Goal: Information Seeking & Learning: Learn about a topic

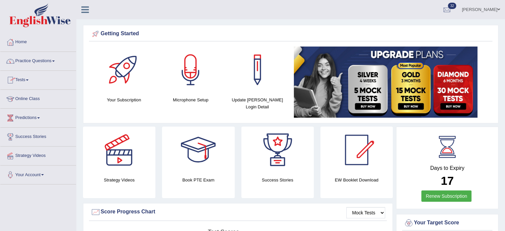
click at [49, 59] on link "Practice Questions" at bounding box center [38, 60] width 76 height 17
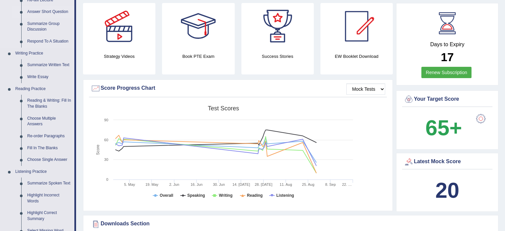
scroll to position [127, 0]
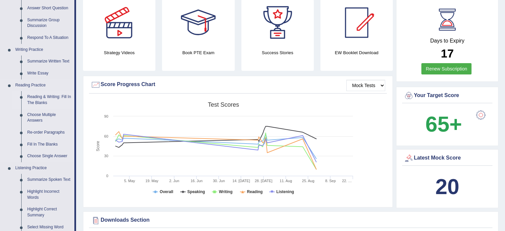
click at [51, 99] on link "Reading & Writing: Fill In The Blanks" at bounding box center [49, 100] width 50 height 18
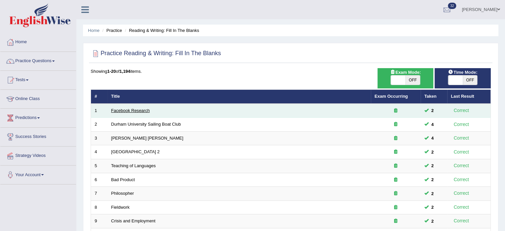
click at [131, 111] on link "Facebook Research" at bounding box center [130, 110] width 39 height 5
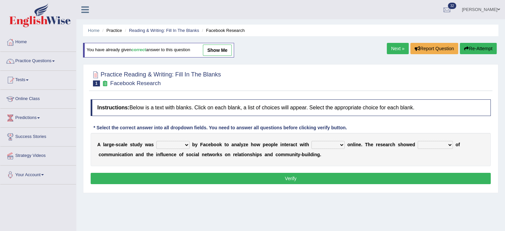
click at [186, 141] on select "surveyed had asked made" at bounding box center [172, 145] width 33 height 8
select select "surveyed"
click at [156, 141] on select "surveyed had asked made" at bounding box center [172, 145] width 33 height 8
click at [341, 143] on select "together all each other another" at bounding box center [327, 145] width 33 height 8
select select "each other"
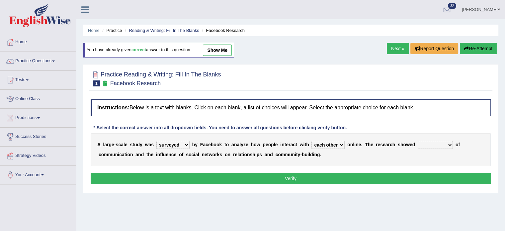
click at [311, 141] on select "together all each other another" at bounding box center [327, 145] width 33 height 8
click at [448, 144] on select "advantages standards fellowships patterns" at bounding box center [435, 145] width 35 height 8
select select "advantages"
click at [418, 141] on select "advantages standards fellowships patterns" at bounding box center [435, 145] width 35 height 8
click at [370, 180] on button "Verify" at bounding box center [291, 178] width 400 height 11
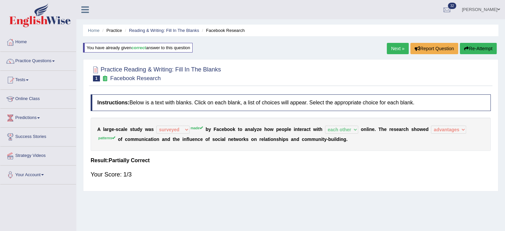
click at [483, 46] on button "Re-Attempt" at bounding box center [478, 48] width 37 height 11
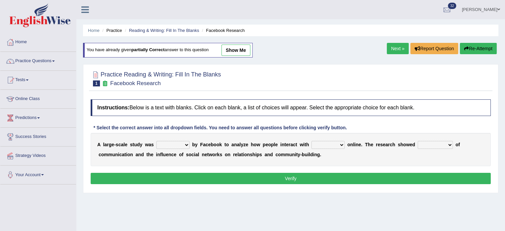
click at [185, 144] on select "surveyed had asked made" at bounding box center [172, 145] width 33 height 8
select select "made"
click at [156, 141] on select "surveyed had asked made" at bounding box center [172, 145] width 33 height 8
click at [340, 141] on select "together all each other another" at bounding box center [327, 145] width 33 height 8
select select "each other"
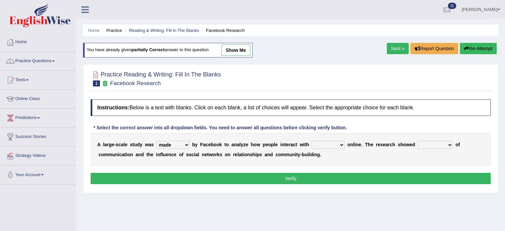
click at [311, 141] on select "together all each other another" at bounding box center [327, 145] width 33 height 8
click at [450, 142] on select "advantages standards fellowships patterns" at bounding box center [435, 145] width 35 height 8
select select "patterns"
click at [418, 141] on select "advantages standards fellowships patterns" at bounding box center [435, 145] width 35 height 8
click at [413, 178] on button "Verify" at bounding box center [291, 178] width 400 height 11
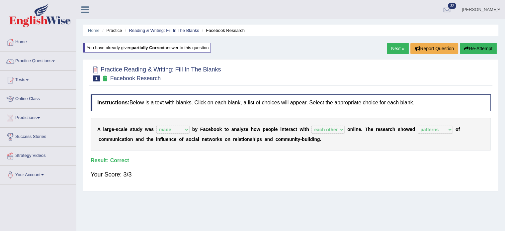
click at [392, 49] on link "Next »" at bounding box center [398, 48] width 22 height 11
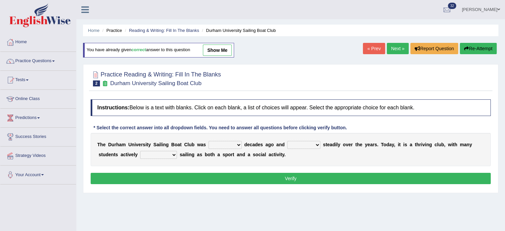
click at [237, 142] on select "found fund founded find" at bounding box center [224, 145] width 33 height 8
select select "found"
click at [208, 141] on select "found fund founded find" at bounding box center [224, 145] width 33 height 8
click at [317, 143] on select "grow growing has grown grown" at bounding box center [303, 145] width 33 height 8
select select "grown"
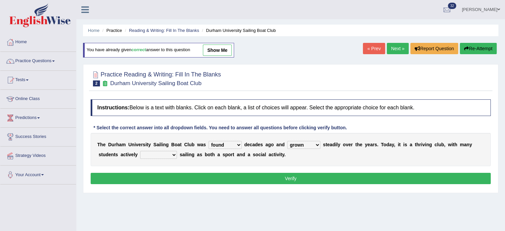
click at [287, 141] on select "grow growing has grown grown" at bounding box center [303, 145] width 33 height 8
click at [169, 151] on select "enjoy enjoyed are enjoying enjoying" at bounding box center [158, 155] width 37 height 8
select select "enjoyed"
click at [140, 151] on select "enjoy enjoyed are enjoying enjoying" at bounding box center [158, 155] width 37 height 8
click at [185, 174] on button "Verify" at bounding box center [291, 178] width 400 height 11
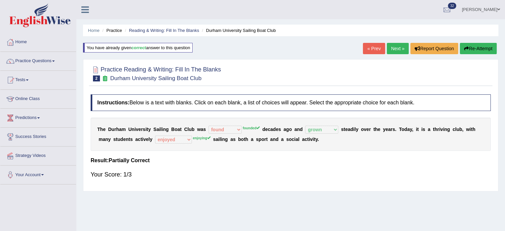
click at [394, 50] on link "Next »" at bounding box center [398, 48] width 22 height 11
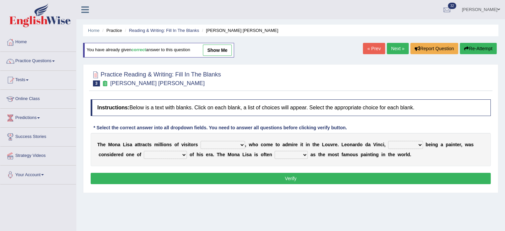
click at [242, 143] on select "around the year the all year all year round per year" at bounding box center [222, 145] width 44 height 8
select select "the all year"
click at [200, 141] on select "around the year the all year all year round per year" at bounding box center [222, 145] width 44 height 8
click at [421, 144] on select "rather than as much as as well as as long as" at bounding box center [405, 145] width 35 height 8
select select "as well as"
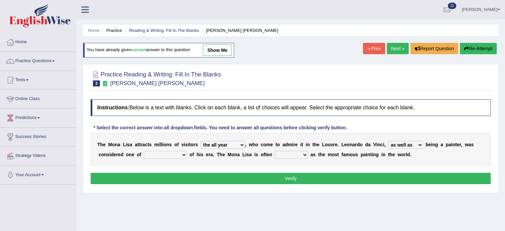
click at [388, 141] on select "rather than as much as as well as as long as" at bounding box center [405, 145] width 35 height 8
click at [184, 154] on select "better artists artist the better artist the best artists" at bounding box center [165, 155] width 43 height 8
select select "the best artists"
click at [144, 151] on select "better artists artist the better artist the best artists" at bounding box center [165, 155] width 43 height 8
click at [306, 152] on select "classified suggested predicted described" at bounding box center [291, 155] width 33 height 8
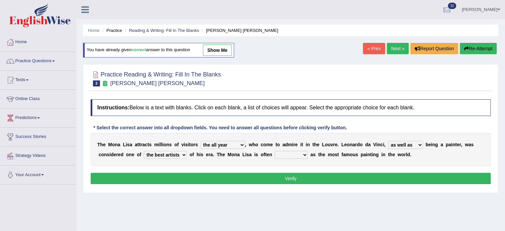
select select "classified"
click at [275, 151] on select "classified suggested predicted described" at bounding box center [291, 155] width 33 height 8
click at [301, 177] on button "Verify" at bounding box center [291, 178] width 400 height 11
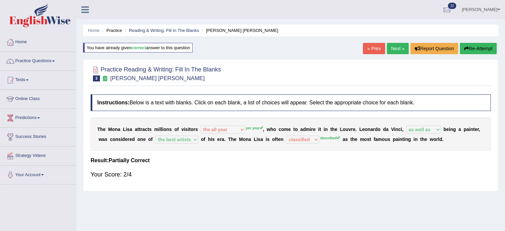
click at [466, 50] on icon "button" at bounding box center [466, 48] width 5 height 5
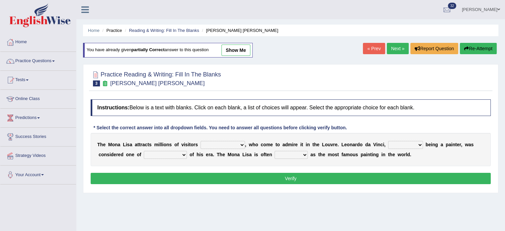
click at [239, 144] on select "around the year the all year all year round per year" at bounding box center [222, 145] width 44 height 8
select select "per year"
click at [200, 141] on select "around the year the all year all year round per year" at bounding box center [222, 145] width 44 height 8
click at [419, 144] on select "rather than as much as as well as as long as" at bounding box center [405, 145] width 35 height 8
select select "as well as"
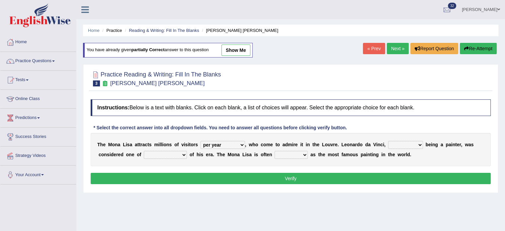
click at [388, 141] on select "rather than as much as as well as as long as" at bounding box center [405, 145] width 35 height 8
click at [183, 153] on select "better artists artist the better artist the best artists" at bounding box center [165, 155] width 43 height 8
select select "the best artists"
click at [144, 151] on select "better artists artist the better artist the best artists" at bounding box center [165, 155] width 43 height 8
click at [305, 151] on select "classified suggested predicted described" at bounding box center [291, 155] width 33 height 8
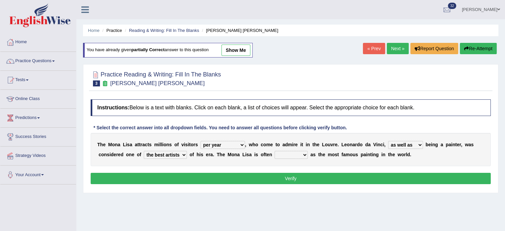
select select "described"
click at [275, 151] on select "classified suggested predicted described" at bounding box center [291, 155] width 33 height 8
click at [285, 178] on button "Verify" at bounding box center [291, 178] width 400 height 11
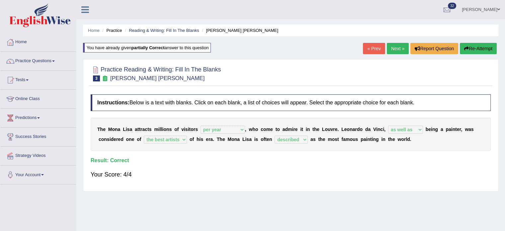
click at [394, 50] on link "Next »" at bounding box center [398, 48] width 22 height 11
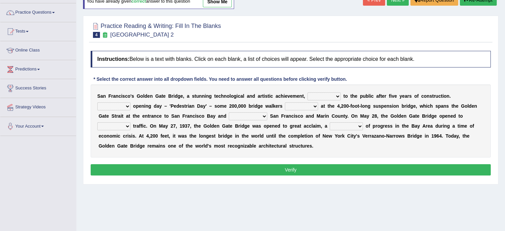
click at [337, 94] on select "opens closes appears equals" at bounding box center [323, 96] width 33 height 8
select select "opens"
click at [307, 92] on select "opens closes appears equals" at bounding box center [323, 96] width 33 height 8
click at [127, 105] on select "On During Since When" at bounding box center [113, 106] width 33 height 8
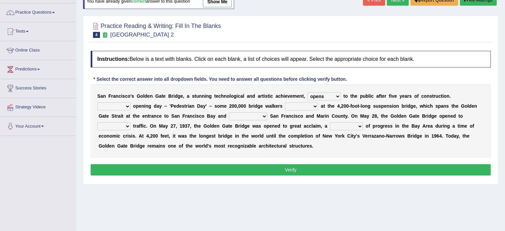
click at [127, 105] on select "On During Since When" at bounding box center [113, 106] width 33 height 8
select select "On"
click at [97, 102] on select "On During Since When" at bounding box center [113, 106] width 33 height 8
click at [315, 103] on select "stationed looked marveled laughed" at bounding box center [301, 106] width 33 height 8
select select "looked"
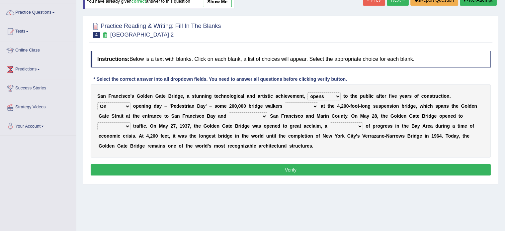
click at [285, 102] on select "stationed looked marveled laughed" at bounding box center [301, 106] width 33 height 8
click at [266, 114] on select "separates connects channels differentiates" at bounding box center [248, 116] width 39 height 8
select select "connects"
click at [229, 112] on select "separates connects channels differentiates" at bounding box center [248, 116] width 39 height 8
click at [127, 126] on select "aquatic vehicular airborne watertight" at bounding box center [113, 126] width 33 height 8
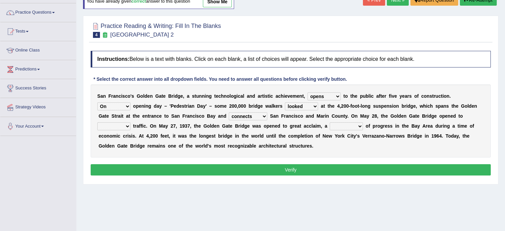
select select "vehicular"
click at [97, 122] on select "aquatic vehicular airborne watertight" at bounding box center [113, 126] width 33 height 8
click at [360, 123] on select "denial symbol technique yield" at bounding box center [346, 126] width 33 height 8
select select "symbol"
click at [330, 122] on select "denial symbol technique yield" at bounding box center [346, 126] width 33 height 8
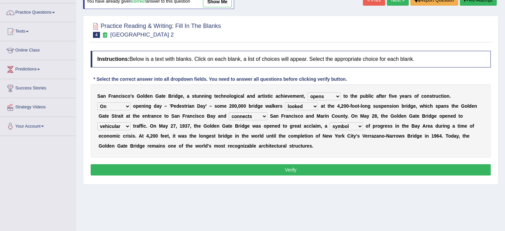
click at [325, 170] on button "Verify" at bounding box center [291, 169] width 400 height 11
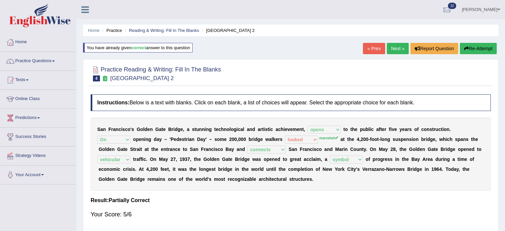
click at [395, 48] on link "Next »" at bounding box center [398, 48] width 22 height 11
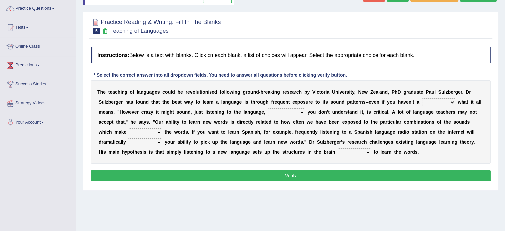
scroll to position [53, 0]
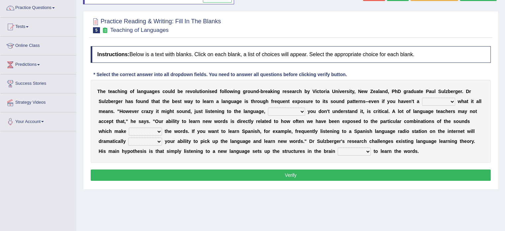
click at [451, 100] on select "dew claw clue due" at bounding box center [438, 102] width 33 height 8
select select "clue"
click at [422, 98] on select "dew claw clue due" at bounding box center [438, 102] width 33 height 8
click at [301, 111] on select "but also all together even though if so" at bounding box center [286, 112] width 37 height 8
select select "even though"
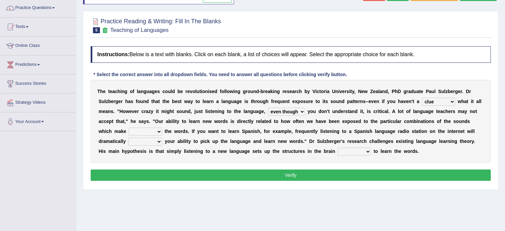
click at [268, 108] on select "but also all together even though if so" at bounding box center [286, 112] width 37 height 8
click at [156, 130] on select "down up of on" at bounding box center [145, 131] width 33 height 8
select select "down"
click at [129, 127] on select "down up of on" at bounding box center [145, 131] width 33 height 8
click at [158, 139] on select "evaluate exaggerate describe boost" at bounding box center [145, 141] width 34 height 8
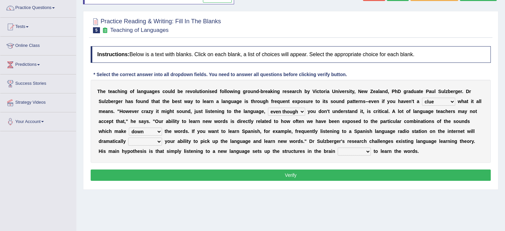
select select "boost"
click at [128, 137] on select "evaluate exaggerate describe boost" at bounding box center [145, 141] width 34 height 8
click at [371, 148] on b at bounding box center [372, 150] width 3 height 5
click at [369, 148] on select "requiring required directed to require" at bounding box center [354, 151] width 33 height 8
select select "directed"
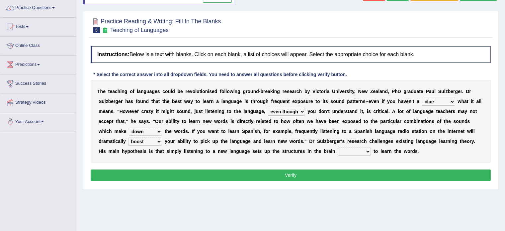
click at [338, 147] on select "requiring required directed to require" at bounding box center [354, 151] width 33 height 8
click at [321, 165] on div "Instructions: Below is a text with blanks. Click on each blank, a list of choic…" at bounding box center [290, 114] width 403 height 143
click at [320, 172] on button "Verify" at bounding box center [291, 174] width 400 height 11
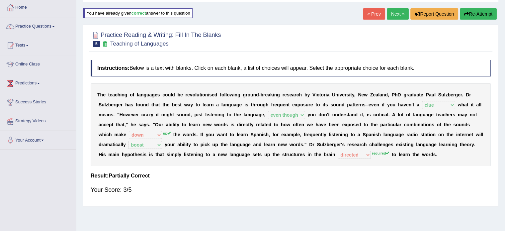
scroll to position [36, 0]
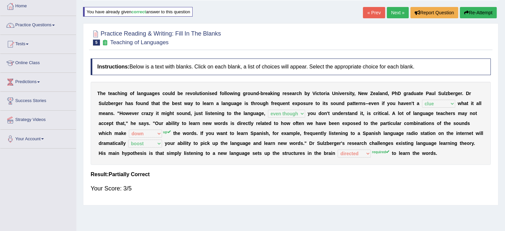
click at [474, 14] on button "Re-Attempt" at bounding box center [478, 12] width 37 height 11
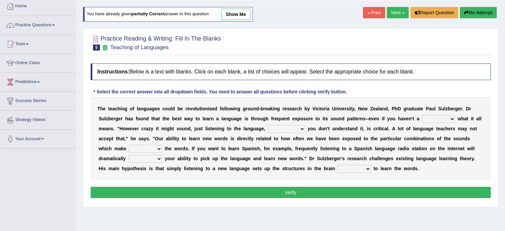
click at [453, 117] on select "dew claw clue due" at bounding box center [438, 119] width 33 height 8
select select "clue"
click at [422, 115] on select "dew claw clue due" at bounding box center [438, 119] width 33 height 8
click at [303, 126] on select "but also all together even though if so" at bounding box center [286, 129] width 37 height 8
select select "even though"
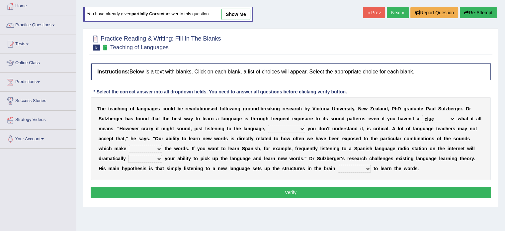
click at [268, 125] on select "but also all together even though if so" at bounding box center [286, 129] width 37 height 8
click at [158, 148] on select "down up of on" at bounding box center [145, 149] width 33 height 8
select select "up"
click at [129, 145] on select "down up of on" at bounding box center [145, 149] width 33 height 8
click at [159, 160] on select "evaluate exaggerate describe boost" at bounding box center [145, 159] width 34 height 8
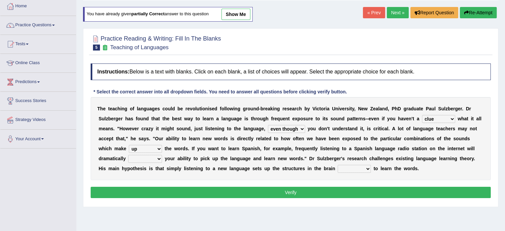
select select "boost"
click at [128, 155] on select "evaluate exaggerate describe boost" at bounding box center [145, 159] width 34 height 8
click at [369, 167] on select "requiring required directed to require" at bounding box center [354, 169] width 33 height 8
select select "required"
click at [338, 165] on select "requiring required directed to require" at bounding box center [354, 169] width 33 height 8
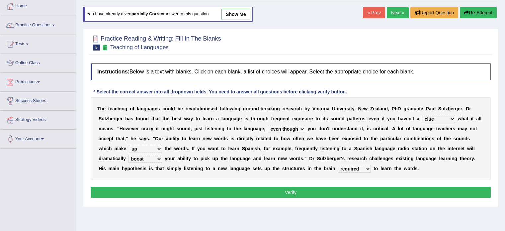
click at [343, 187] on button "Verify" at bounding box center [291, 192] width 400 height 11
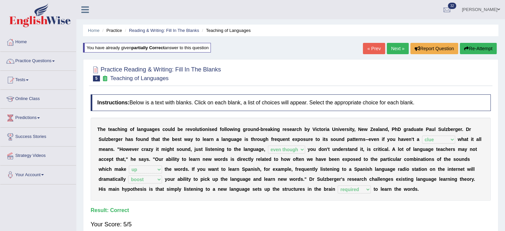
click at [393, 47] on link "Next »" at bounding box center [398, 48] width 22 height 11
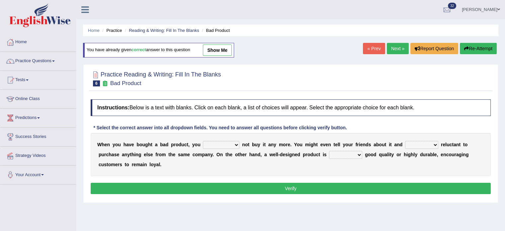
click at [232, 145] on select "would have should have should" at bounding box center [221, 145] width 37 height 8
select select "should"
click at [203, 141] on select "would have should have should" at bounding box center [221, 145] width 37 height 8
click at [434, 142] on select "is are be being" at bounding box center [421, 145] width 33 height 8
select select "be"
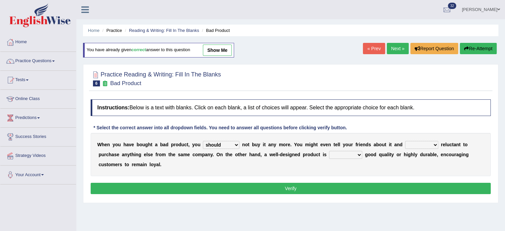
click at [405, 141] on select "is are be being" at bounding box center [421, 145] width 33 height 8
click at [357, 154] on select "both also neither either" at bounding box center [345, 155] width 33 height 8
select select "either"
click at [329, 151] on select "both also neither either" at bounding box center [345, 155] width 33 height 8
click at [345, 190] on button "Verify" at bounding box center [291, 188] width 400 height 11
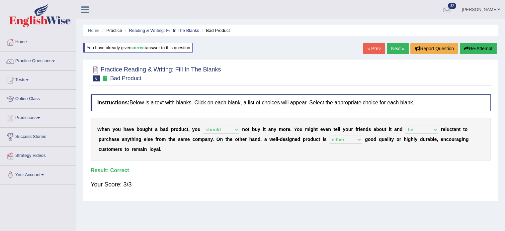
click at [393, 51] on link "Next »" at bounding box center [398, 48] width 22 height 11
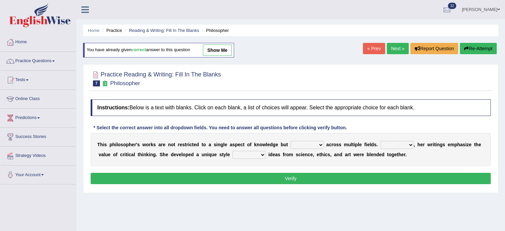
click at [321, 142] on select "constrain contain assemble extend" at bounding box center [306, 145] width 33 height 8
select select "assemble"
click at [290, 141] on select "constrain contain assemble extend" at bounding box center [306, 145] width 33 height 8
click at [411, 142] on select "Rather So Moreover Likely" at bounding box center [396, 145] width 33 height 8
select select "Moreover"
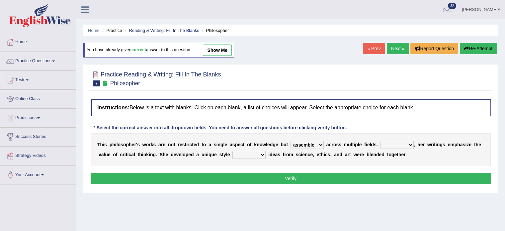
click at [380, 141] on select "Rather So Moreover Likely" at bounding box center [396, 145] width 33 height 8
click at [262, 154] on select "in that that which in which" at bounding box center [248, 155] width 33 height 8
select select "in which"
click at [232, 151] on select "in that that which in which" at bounding box center [248, 155] width 33 height 8
click at [260, 179] on button "Verify" at bounding box center [291, 178] width 400 height 11
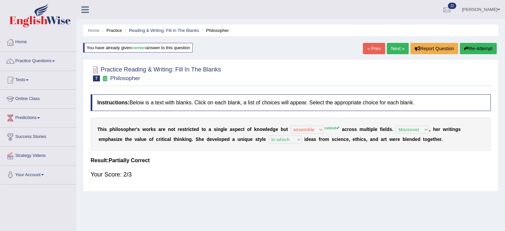
click at [478, 50] on button "Re-Attempt" at bounding box center [478, 48] width 37 height 11
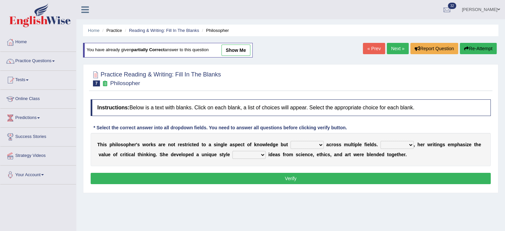
click at [322, 143] on select "constrain contain assemble extend" at bounding box center [306, 145] width 33 height 8
select select "extend"
click at [290, 141] on select "constrain contain assemble extend" at bounding box center [306, 145] width 33 height 8
click at [410, 143] on select "Rather So Moreover Likely" at bounding box center [396, 145] width 33 height 8
select select "Moreover"
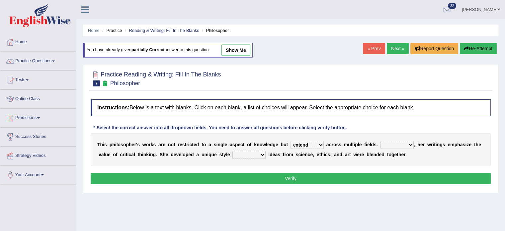
click at [380, 141] on select "Rather So Moreover Likely" at bounding box center [396, 145] width 33 height 8
click at [264, 153] on select "in that that which in which" at bounding box center [248, 155] width 33 height 8
select select "in which"
click at [232, 151] on select "in that that which in which" at bounding box center [248, 155] width 33 height 8
click at [275, 175] on button "Verify" at bounding box center [291, 178] width 400 height 11
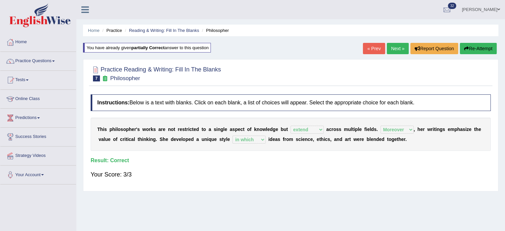
click at [396, 45] on link "Next »" at bounding box center [398, 48] width 22 height 11
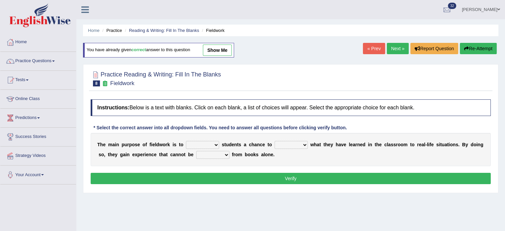
click at [217, 142] on select "resemble stow rave offer" at bounding box center [202, 145] width 33 height 8
select select "offer"
click at [186, 141] on select "resemble stow rave offer" at bounding box center [202, 145] width 33 height 8
click at [305, 143] on select "compare align apply dismount" at bounding box center [291, 145] width 33 height 8
select select "compare"
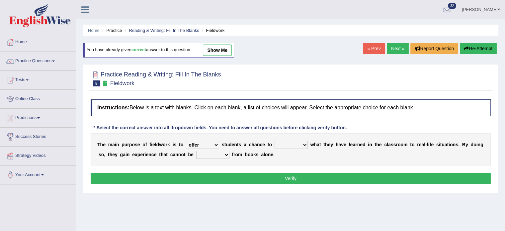
click at [275, 141] on select "compare align apply dismount" at bounding box center [291, 145] width 33 height 8
click at [223, 151] on select "originated prepared obtained touted" at bounding box center [212, 155] width 33 height 8
click at [196, 151] on select "originated prepared obtained touted" at bounding box center [212, 155] width 33 height 8
click at [226, 152] on select "originated prepared obtained touted" at bounding box center [212, 155] width 33 height 8
select select "obtained"
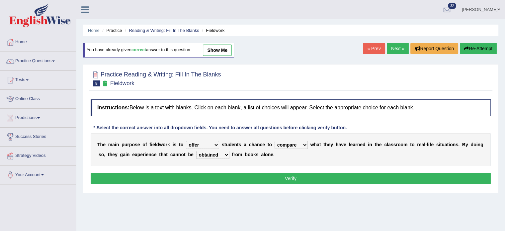
click at [196, 151] on select "originated prepared obtained touted" at bounding box center [212, 155] width 33 height 8
click at [220, 175] on button "Verify" at bounding box center [291, 178] width 400 height 11
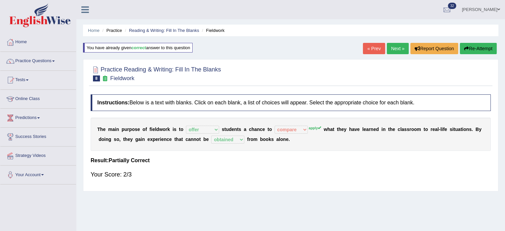
click at [467, 51] on button "Re-Attempt" at bounding box center [478, 48] width 37 height 11
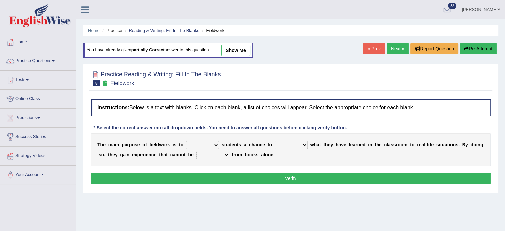
click at [215, 143] on select "resemble stow rave offer" at bounding box center [202, 145] width 33 height 8
select select "offer"
click at [186, 141] on select "resemble stow rave offer" at bounding box center [202, 145] width 33 height 8
click at [300, 141] on select "compare align apply dismount" at bounding box center [291, 145] width 33 height 8
select select "apply"
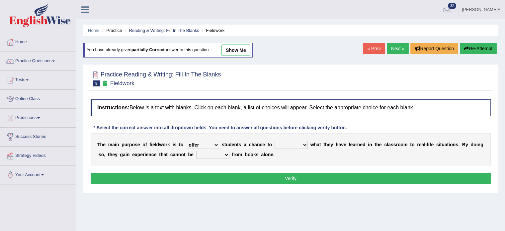
click at [275, 141] on select "compare align apply dismount" at bounding box center [291, 145] width 33 height 8
click at [229, 153] on b at bounding box center [230, 154] width 3 height 5
click at [224, 153] on select "originated prepared obtained touted" at bounding box center [212, 155] width 33 height 8
select select "obtained"
click at [196, 151] on select "originated prepared obtained touted" at bounding box center [212, 155] width 33 height 8
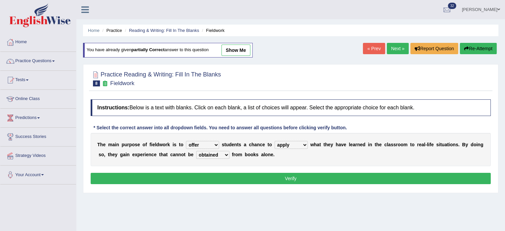
click at [227, 175] on button "Verify" at bounding box center [291, 178] width 400 height 11
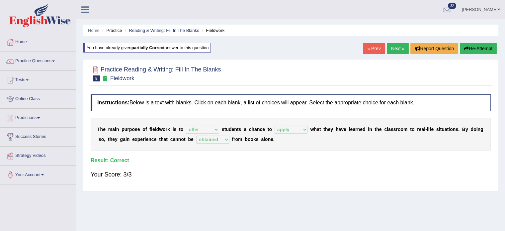
click at [396, 45] on link "Next »" at bounding box center [398, 48] width 22 height 11
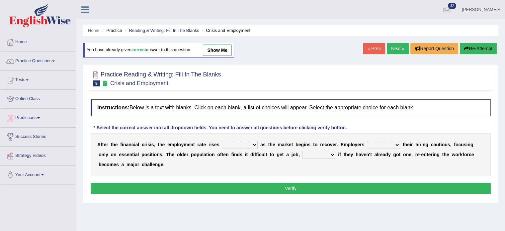
click at [253, 144] on select "normally conversely strenuously sharply" at bounding box center [240, 145] width 36 height 8
click at [397, 142] on select "keeping kept keep are kept" at bounding box center [383, 145] width 33 height 8
select select "keeping"
click at [367, 141] on select "keeping kept keep are kept" at bounding box center [383, 145] width 33 height 8
click at [253, 145] on select "normally conversely strenuously sharply" at bounding box center [240, 145] width 36 height 8
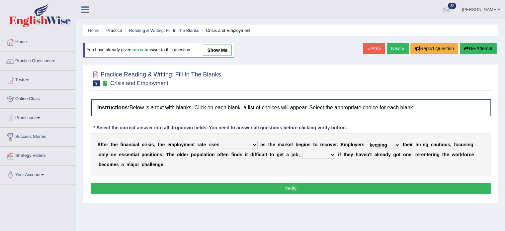
select select "conversely"
click at [222, 141] on select "normally conversely strenuously sharply" at bounding box center [240, 145] width 36 height 8
click at [330, 153] on select "although while then because" at bounding box center [318, 155] width 33 height 8
select select "although"
click at [302, 151] on select "although while then because" at bounding box center [318, 155] width 33 height 8
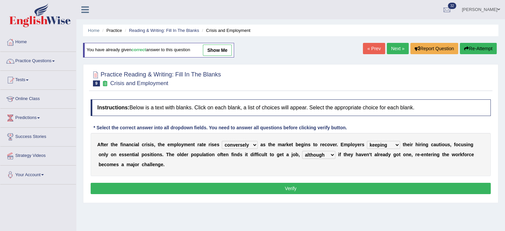
click at [244, 186] on button "Verify" at bounding box center [291, 188] width 400 height 11
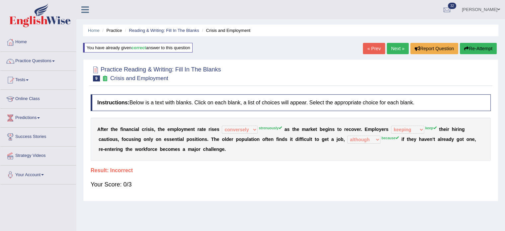
click at [464, 45] on button "Re-Attempt" at bounding box center [478, 48] width 37 height 11
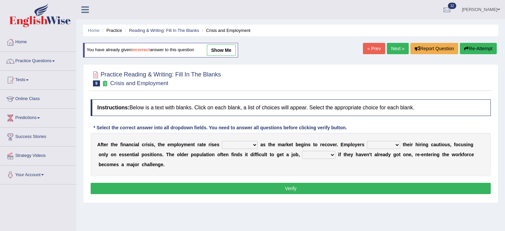
click at [253, 142] on select "normally conversely strenuously sharply" at bounding box center [240, 145] width 36 height 8
select select "strenuously"
click at [222, 141] on select "normally conversely strenuously sharply" at bounding box center [240, 145] width 36 height 8
click at [396, 143] on select "keeping kept keep are kept" at bounding box center [383, 145] width 33 height 8
select select "keep"
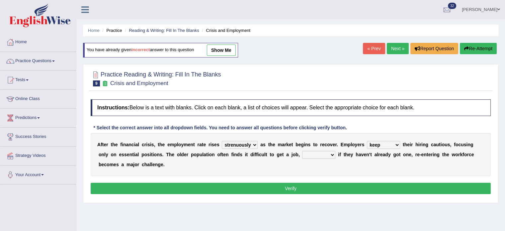
click at [367, 141] on select "keeping kept keep are kept" at bounding box center [383, 145] width 33 height 8
click at [333, 153] on select "although while then because" at bounding box center [318, 155] width 33 height 8
select select "because"
click at [302, 151] on select "although while then because" at bounding box center [318, 155] width 33 height 8
click at [327, 186] on button "Verify" at bounding box center [291, 188] width 400 height 11
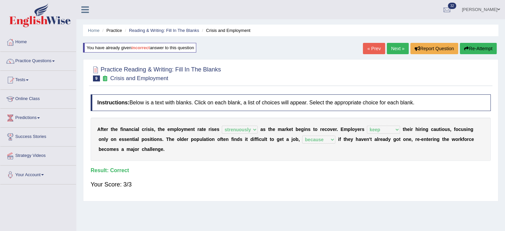
click at [391, 48] on link "Next »" at bounding box center [398, 48] width 22 height 11
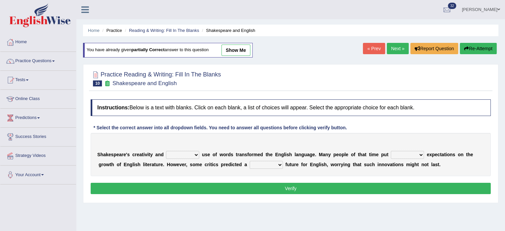
click at [196, 153] on select "idealized intensive fancied inventive" at bounding box center [182, 155] width 33 height 8
select select "inventive"
click at [166, 151] on select "idealized intensive fancied inventive" at bounding box center [182, 155] width 33 height 8
click at [425, 152] on b at bounding box center [425, 154] width 3 height 5
click at [421, 153] on select "wide much high more" at bounding box center [407, 155] width 33 height 8
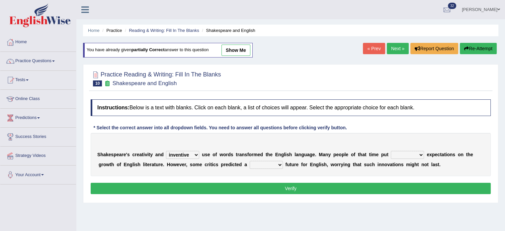
select select "high"
click at [391, 151] on select "wide much high more" at bounding box center [407, 155] width 33 height 8
click at [276, 164] on select "monetary promising irresistible daunting" at bounding box center [266, 165] width 33 height 8
select select "promising"
click at [250, 161] on select "monetary promising irresistible daunting" at bounding box center [266, 165] width 33 height 8
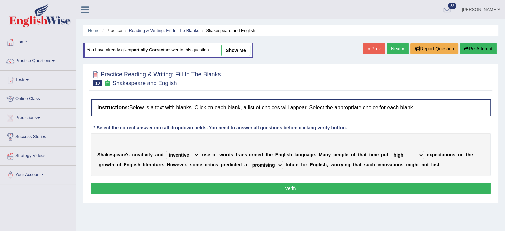
click at [262, 189] on button "Verify" at bounding box center [291, 188] width 400 height 11
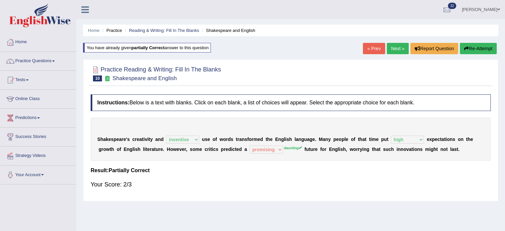
click at [468, 53] on button "Re-Attempt" at bounding box center [478, 48] width 37 height 11
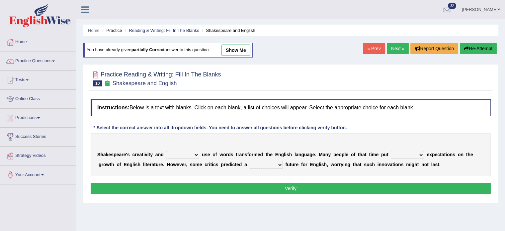
click at [196, 151] on select "idealized intensive fancied inventive" at bounding box center [182, 155] width 33 height 8
select select "inventive"
click at [166, 151] on select "idealized intensive fancied inventive" at bounding box center [182, 155] width 33 height 8
click at [421, 152] on select "wide much high more" at bounding box center [407, 155] width 33 height 8
select select "high"
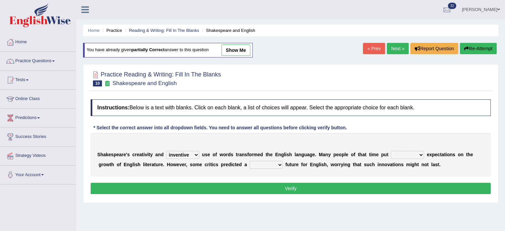
click at [391, 151] on select "wide much high more" at bounding box center [407, 155] width 33 height 8
click at [280, 164] on select "monetary promising irresistible daunting" at bounding box center [266, 165] width 33 height 8
select select "daunting"
click at [250, 161] on select "monetary promising irresistible daunting" at bounding box center [266, 165] width 33 height 8
click at [284, 183] on button "Verify" at bounding box center [291, 188] width 400 height 11
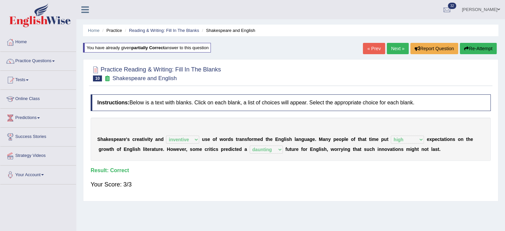
click at [397, 46] on link "Next »" at bounding box center [398, 48] width 22 height 11
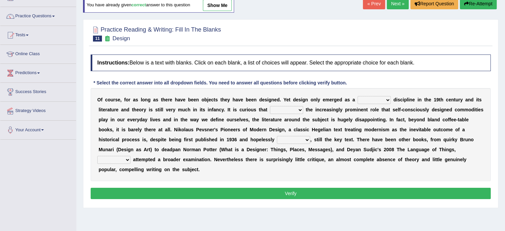
scroll to position [45, 0]
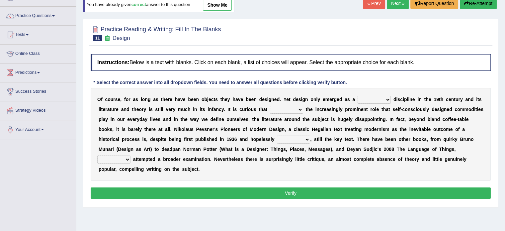
click at [388, 98] on select "bilateral ubiquitous foremost dedicated" at bounding box center [373, 100] width 33 height 8
select select "dedicated"
click at [357, 96] on select "bilateral ubiquitous foremost dedicated" at bounding box center [373, 100] width 33 height 8
click at [299, 107] on select "since despite within through" at bounding box center [286, 110] width 33 height 8
select select "through"
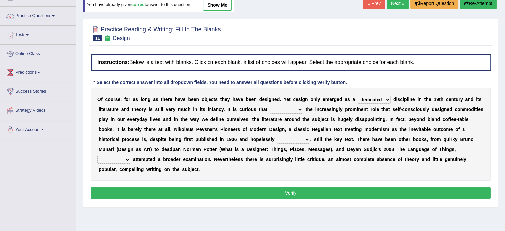
click at [270, 106] on select "since despite within through" at bounding box center [286, 110] width 33 height 8
click at [299, 108] on select "since despite within through" at bounding box center [286, 110] width 33 height 8
click at [313, 168] on div "O f c o u r s e , f o r a s l o n g a s t h e r e h a v e b e e n o b j e c t s…" at bounding box center [291, 134] width 400 height 93
click at [309, 138] on select "dates dating date dated" at bounding box center [293, 139] width 33 height 8
select select "dating"
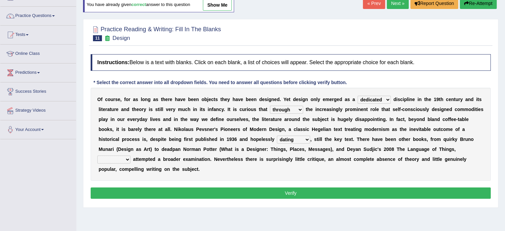
click at [277, 135] on select "dates dating date dated" at bounding box center [293, 139] width 33 height 8
click at [305, 139] on select "dates dating date dated" at bounding box center [293, 139] width 33 height 8
click at [324, 173] on div "O f c o u r s e , f o r a s l o n g a s t h e r e h a v e b e e n o b j e c t s…" at bounding box center [291, 134] width 400 height 93
click at [125, 156] on select "which then however as" at bounding box center [113, 159] width 33 height 8
select select "which"
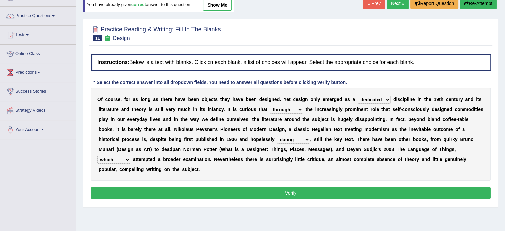
click at [97, 155] on select "which then however as" at bounding box center [113, 159] width 33 height 8
click at [270, 194] on button "Verify" at bounding box center [291, 192] width 400 height 11
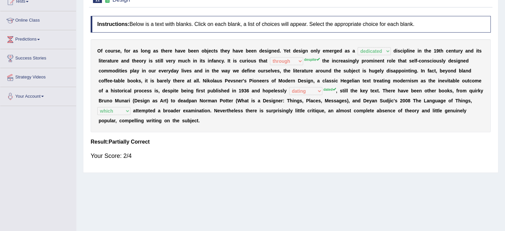
scroll to position [80, 0]
